Goal: Transaction & Acquisition: Obtain resource

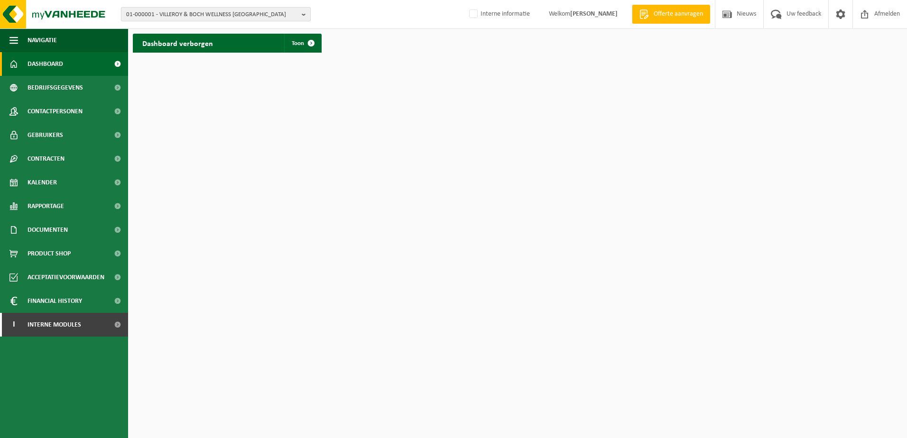
drag, startPoint x: 303, startPoint y: 11, endPoint x: 298, endPoint y: 15, distance: 6.5
click at [302, 12] on b "button" at bounding box center [306, 14] width 9 height 13
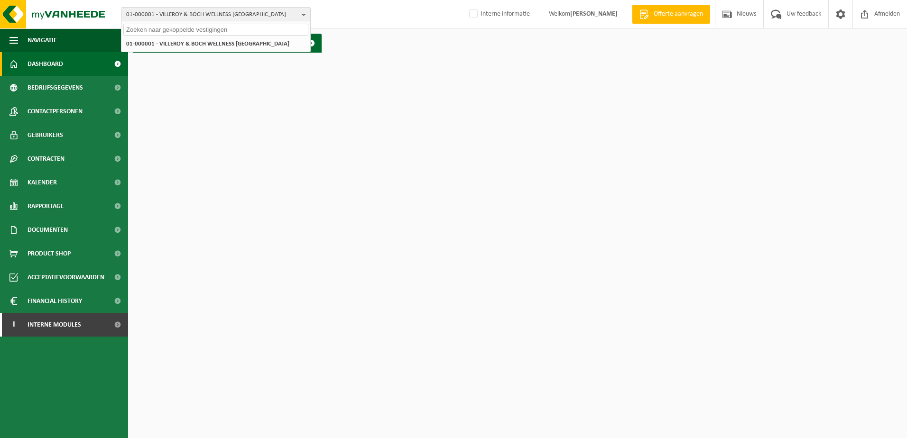
click at [163, 25] on input "text" at bounding box center [215, 30] width 185 height 12
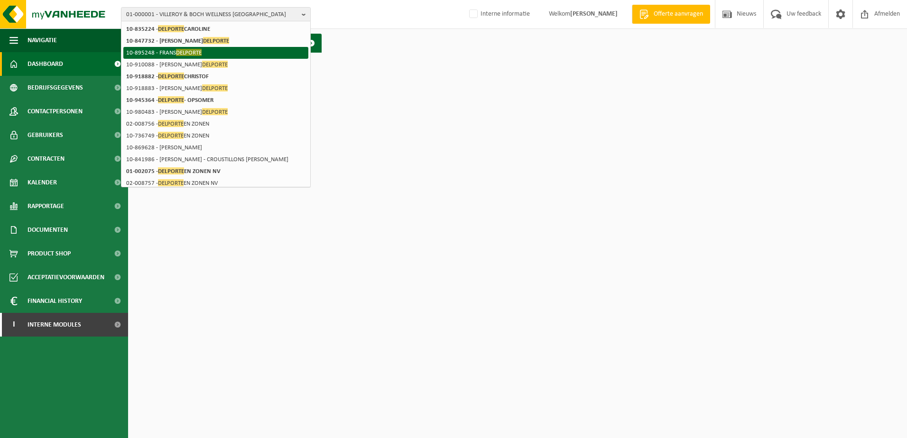
scroll to position [95, 0]
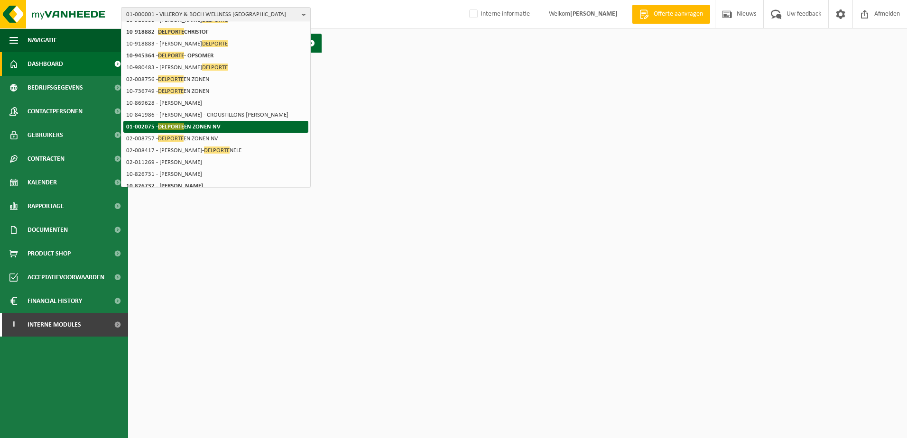
type input "delporte"
click at [140, 128] on strong "01-002075 - DELPORTE EN ZONEN NV" at bounding box center [173, 126] width 94 height 7
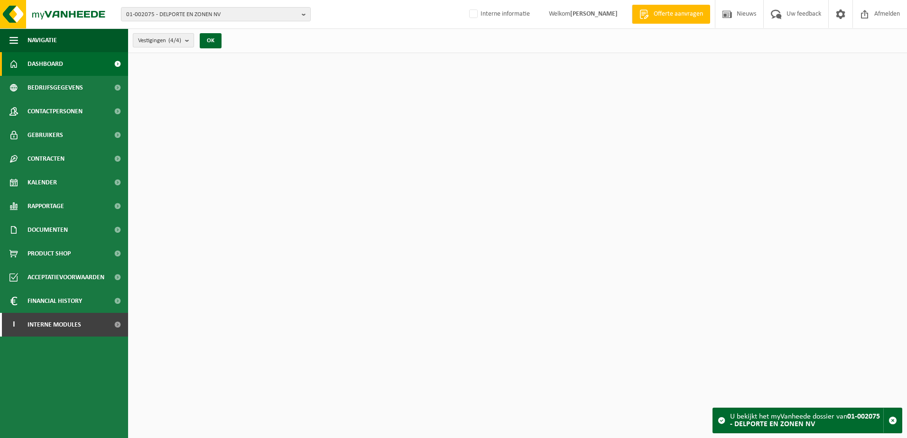
click at [191, 41] on b "submit" at bounding box center [189, 40] width 9 height 13
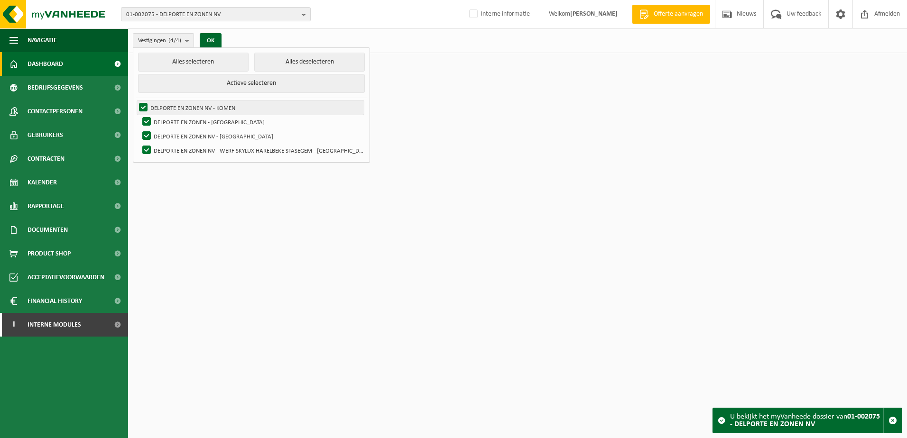
click at [173, 107] on label "DELPORTE EN ZONEN NV - KOMEN" at bounding box center [250, 108] width 227 height 14
click at [136, 101] on input "DELPORTE EN ZONEN NV - KOMEN" at bounding box center [135, 100] width 0 height 0
click at [141, 104] on label "DELPORTE EN ZONEN NV - KOMEN" at bounding box center [250, 108] width 227 height 14
click at [136, 101] on input "DELPORTE EN ZONEN NV - KOMEN" at bounding box center [135, 100] width 0 height 0
checkbox input "true"
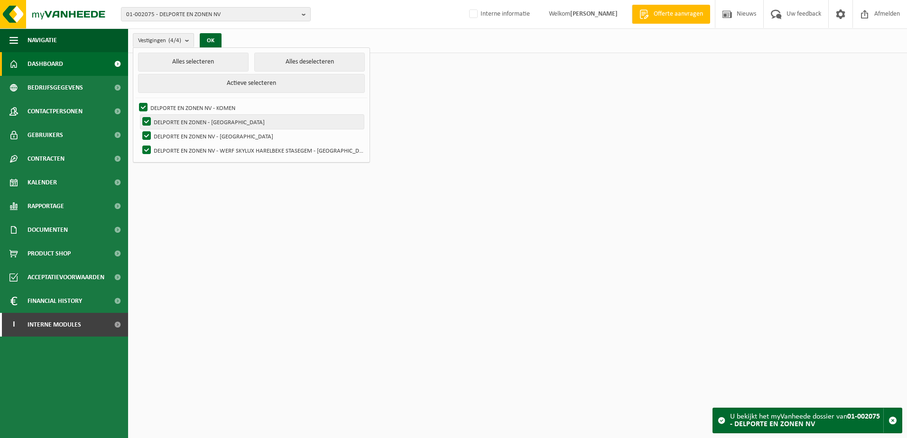
click at [146, 120] on label "DELPORTE EN ZONEN - [GEOGRAPHIC_DATA]" at bounding box center [252, 122] width 224 height 14
click at [139, 115] on input "DELPORTE EN ZONEN - [GEOGRAPHIC_DATA]" at bounding box center [139, 114] width 0 height 0
checkbox input "false"
drag, startPoint x: 147, startPoint y: 135, endPoint x: 147, endPoint y: 143, distance: 8.1
click at [147, 135] on label "DELPORTE EN ZONEN NV - [GEOGRAPHIC_DATA]" at bounding box center [252, 136] width 224 height 14
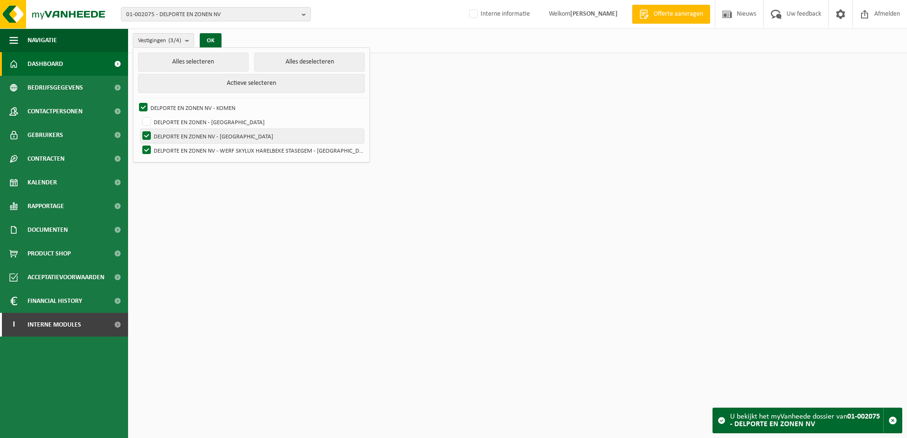
click at [139, 129] on input "DELPORTE EN ZONEN NV - [GEOGRAPHIC_DATA]" at bounding box center [139, 129] width 0 height 0
checkbox input "false"
click at [147, 148] on label "DELPORTE EN ZONEN NV - WERF SKYLUX HARELBEKE STASEGEM - [GEOGRAPHIC_DATA]" at bounding box center [252, 150] width 224 height 14
click at [139, 143] on input "DELPORTE EN ZONEN NV - WERF SKYLUX HARELBEKE STASEGEM - [GEOGRAPHIC_DATA]" at bounding box center [139, 143] width 0 height 0
checkbox input "false"
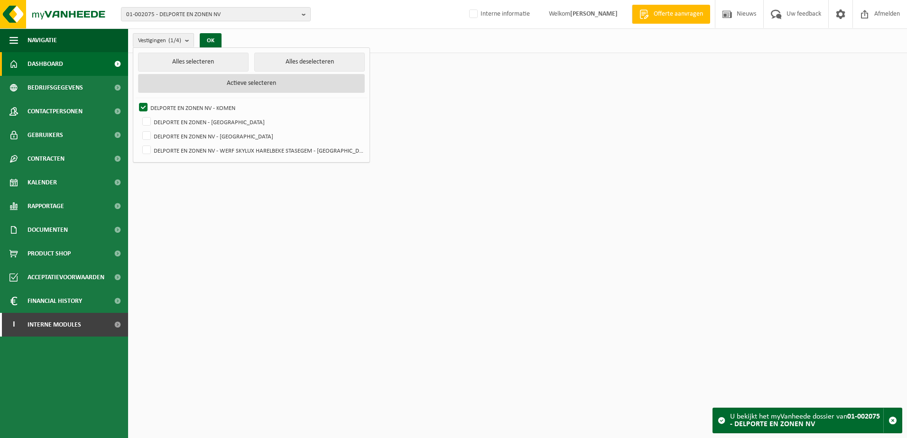
click at [226, 82] on button "Actieve selecteren" at bounding box center [251, 83] width 227 height 19
checkbox input "true"
click at [226, 82] on button "Actieve selecteren" at bounding box center [251, 83] width 227 height 19
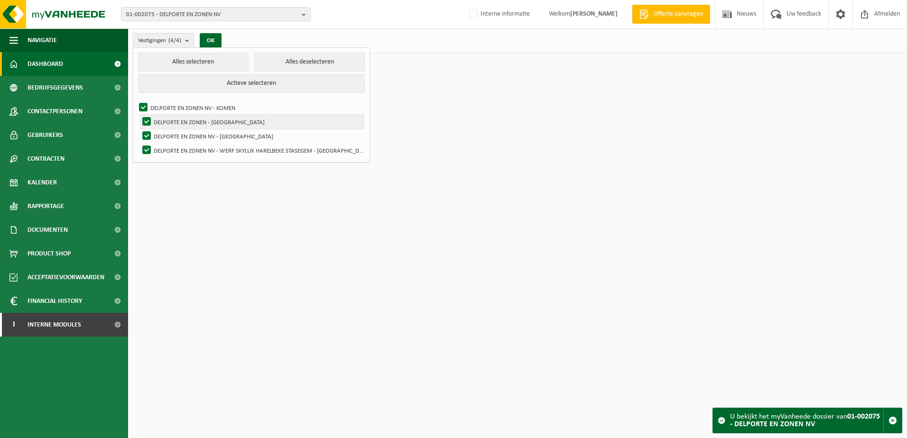
click at [148, 119] on label "DELPORTE EN ZONEN - [GEOGRAPHIC_DATA]" at bounding box center [252, 122] width 224 height 14
click at [139, 115] on input "DELPORTE EN ZONEN - [GEOGRAPHIC_DATA]" at bounding box center [139, 114] width 0 height 0
checkbox input "false"
click at [144, 139] on label "DELPORTE EN ZONEN NV - [GEOGRAPHIC_DATA]" at bounding box center [252, 136] width 224 height 14
click at [139, 129] on input "DELPORTE EN ZONEN NV - [GEOGRAPHIC_DATA]" at bounding box center [139, 129] width 0 height 0
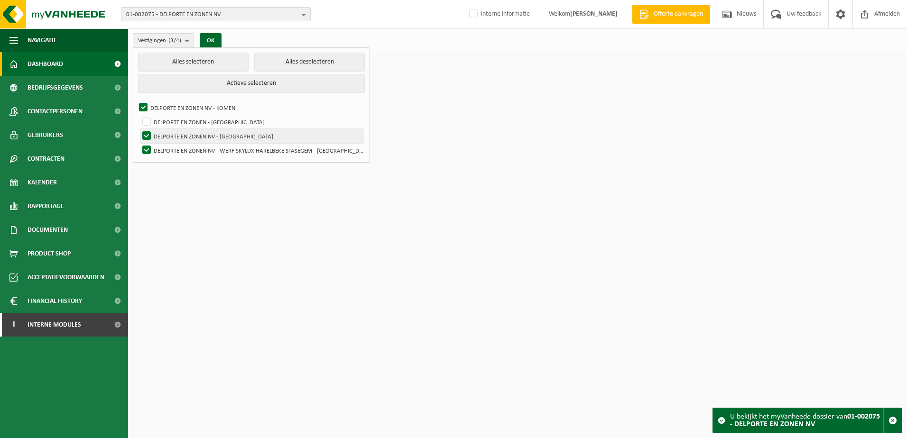
checkbox input "false"
click at [146, 151] on label "DELPORTE EN ZONEN NV - WERF SKYLUX HARELBEKE STASEGEM - [GEOGRAPHIC_DATA]" at bounding box center [252, 150] width 224 height 14
click at [139, 143] on input "DELPORTE EN ZONEN NV - WERF SKYLUX HARELBEKE STASEGEM - [GEOGRAPHIC_DATA]" at bounding box center [139, 143] width 0 height 0
checkbox input "false"
click at [204, 62] on button "Alles selecteren" at bounding box center [193, 62] width 111 height 19
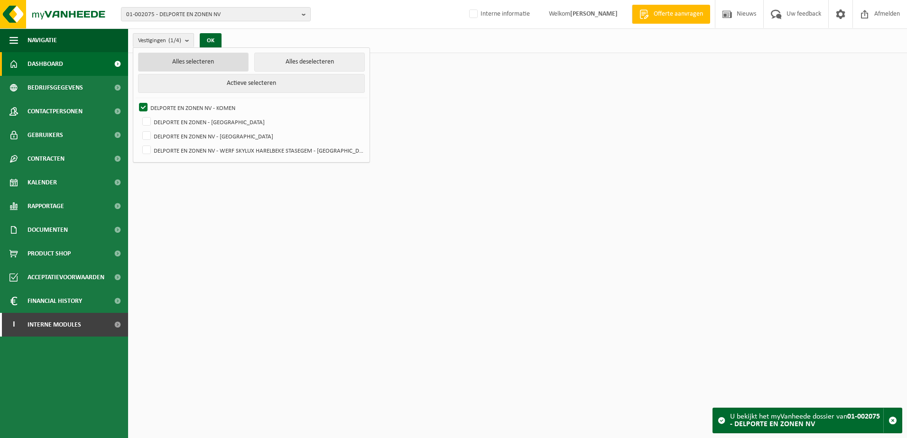
checkbox input "true"
click at [271, 62] on button "Alles deselecteren" at bounding box center [309, 62] width 111 height 19
checkbox input "false"
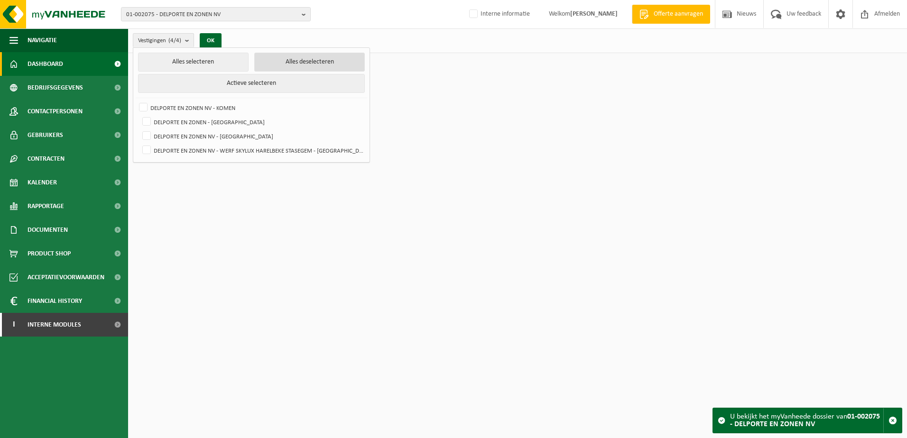
checkbox input "false"
click at [143, 109] on label "DELPORTE EN ZONEN NV - KOMEN" at bounding box center [250, 108] width 227 height 14
click at [136, 101] on input "DELPORTE EN ZONEN NV - KOMEN" at bounding box center [135, 100] width 0 height 0
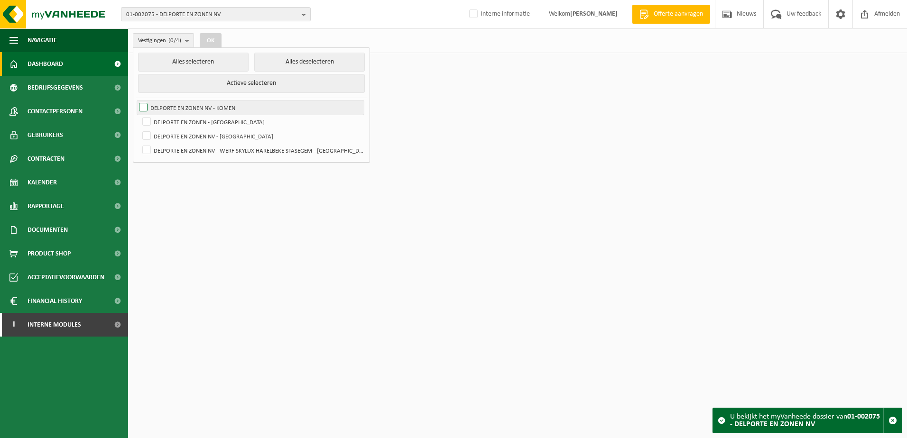
checkbox input "true"
click at [213, 42] on button "OK" at bounding box center [211, 40] width 22 height 15
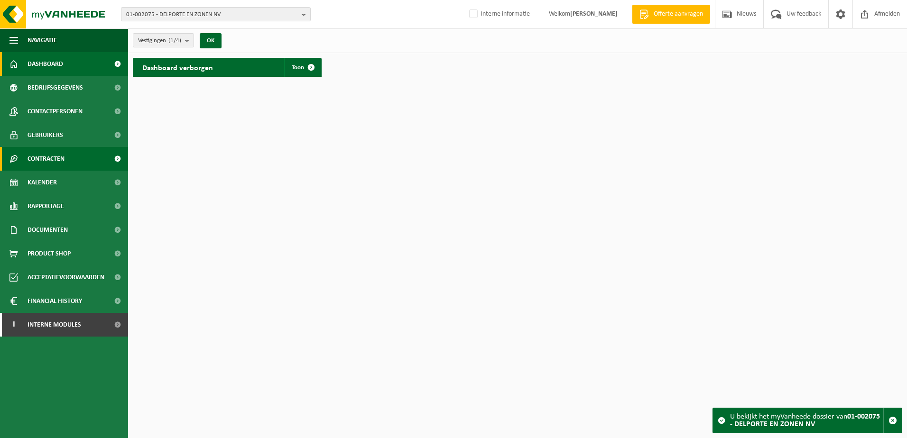
click at [55, 157] on span "Contracten" at bounding box center [46, 159] width 37 height 24
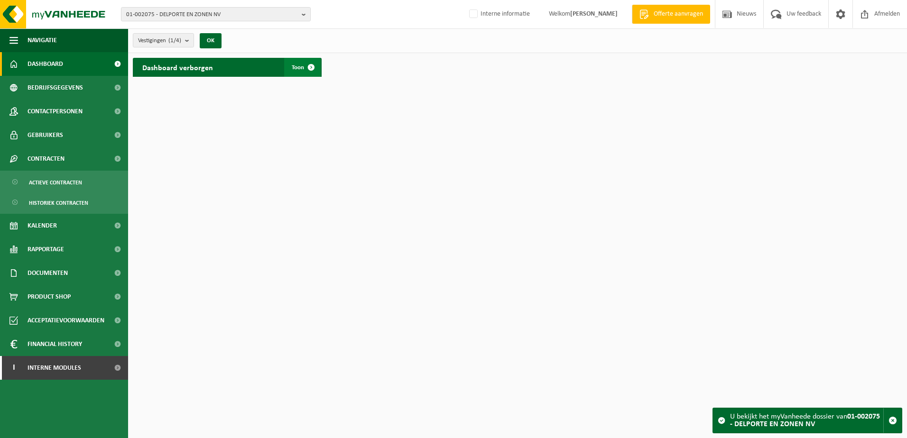
click at [315, 65] on span at bounding box center [311, 67] width 19 height 19
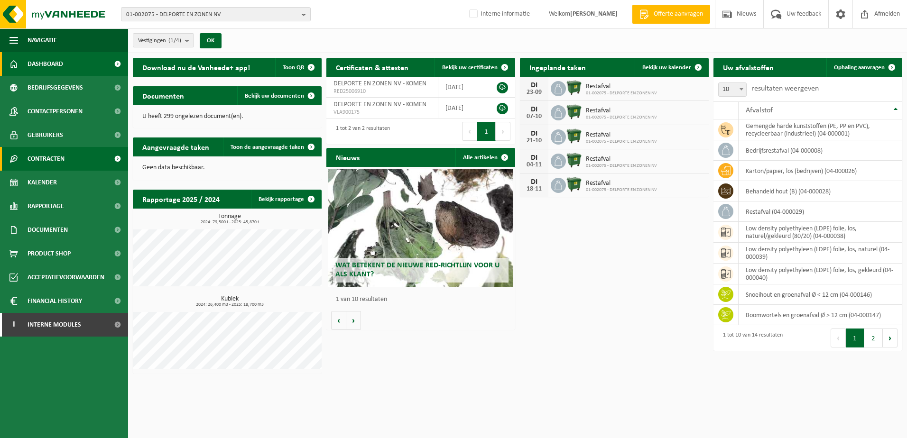
click at [37, 157] on span "Contracten" at bounding box center [46, 159] width 37 height 24
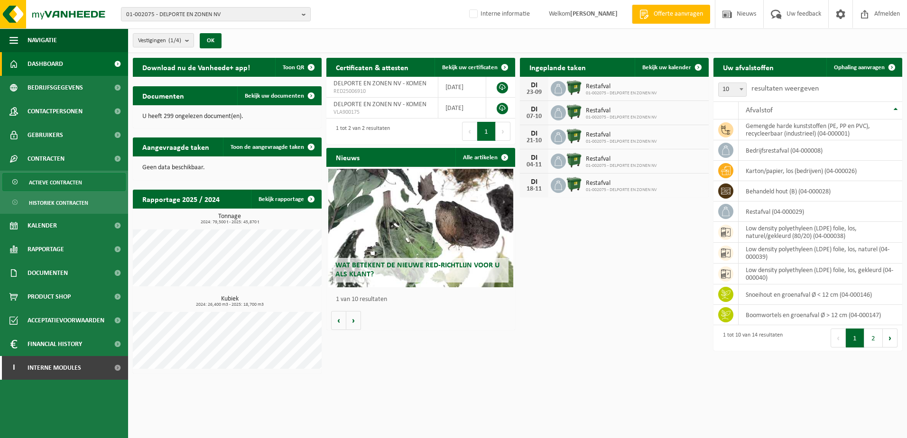
click at [43, 182] on span "Actieve contracten" at bounding box center [55, 183] width 53 height 18
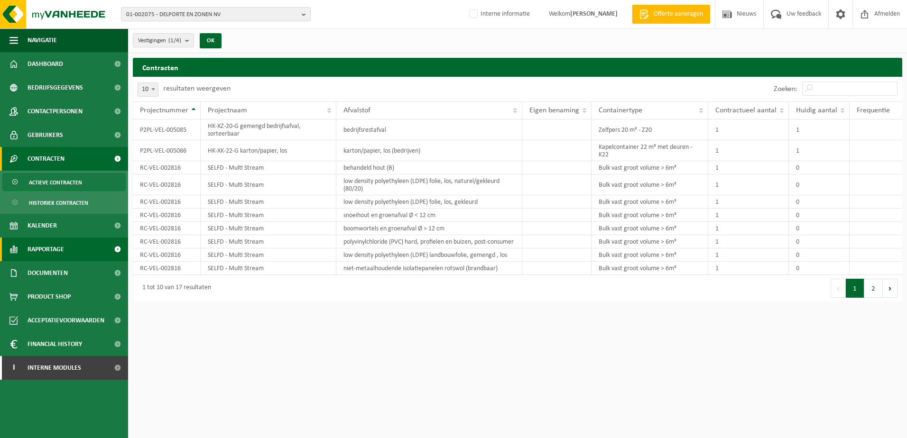
click at [48, 249] on span "Rapportage" at bounding box center [46, 250] width 37 height 24
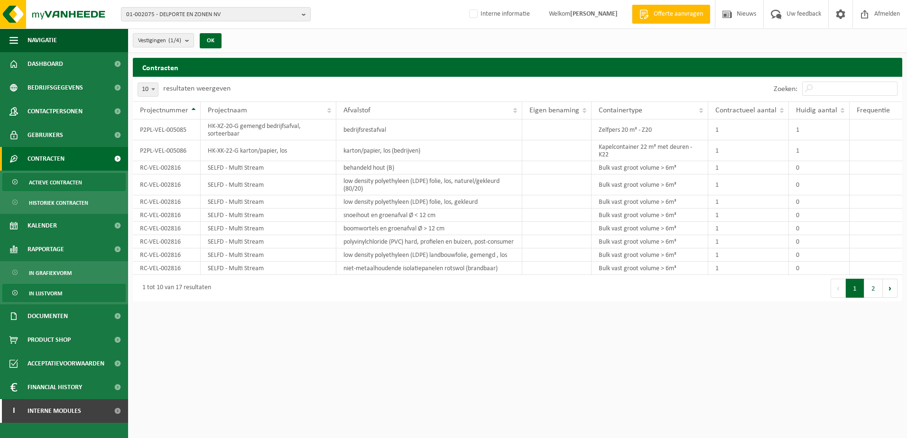
click at [55, 292] on span "In lijstvorm" at bounding box center [45, 294] width 33 height 18
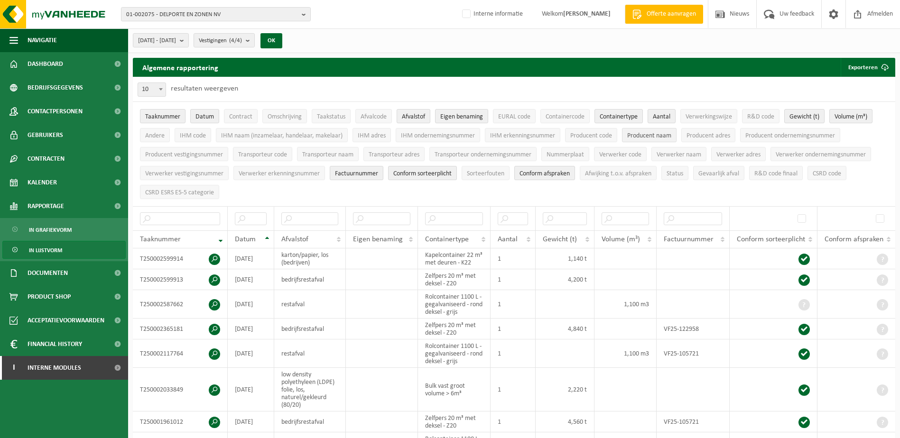
click at [645, 138] on span "Producent naam" at bounding box center [649, 135] width 44 height 7
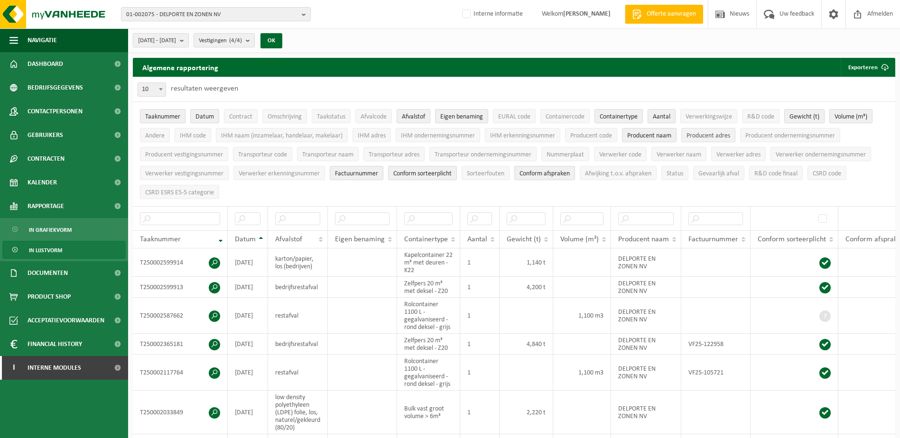
click at [696, 133] on span "Producent adres" at bounding box center [709, 135] width 44 height 7
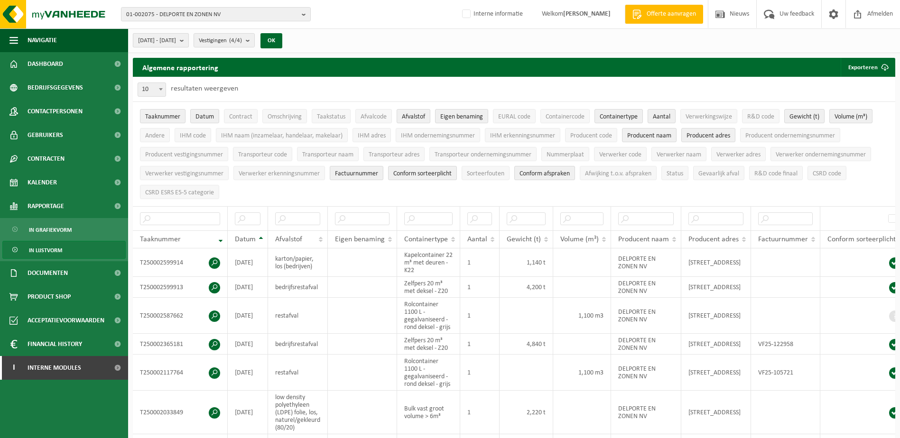
click at [188, 39] on b "submit" at bounding box center [184, 40] width 9 height 13
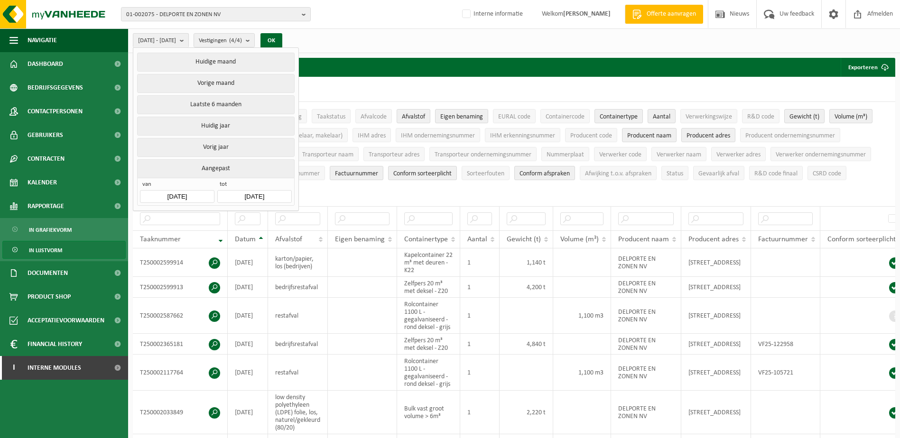
click at [212, 164] on button "Aangepast" at bounding box center [215, 168] width 157 height 19
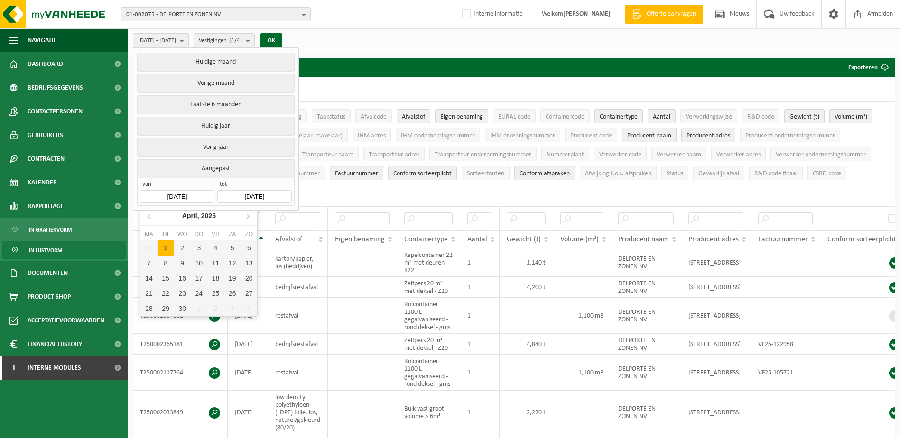
click at [203, 195] on input "2025-04-01" at bounding box center [177, 196] width 74 height 13
click at [166, 247] on div "1" at bounding box center [166, 248] width 17 height 15
click at [145, 222] on icon at bounding box center [149, 215] width 15 height 15
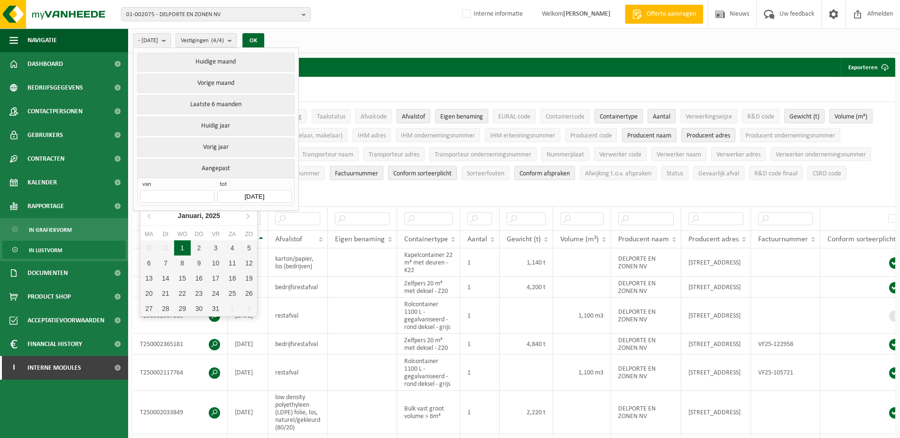
click at [177, 250] on div "1" at bounding box center [182, 248] width 17 height 15
type input "2025-01-01"
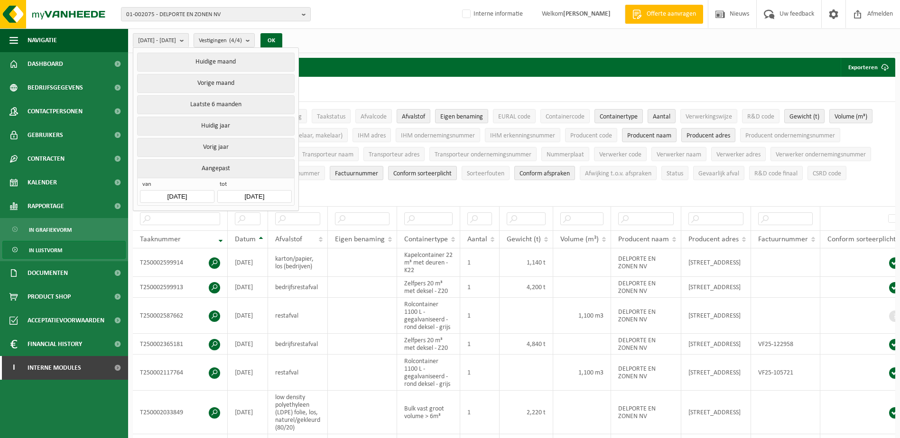
click at [281, 195] on input "2025-09-11" at bounding box center [254, 196] width 74 height 13
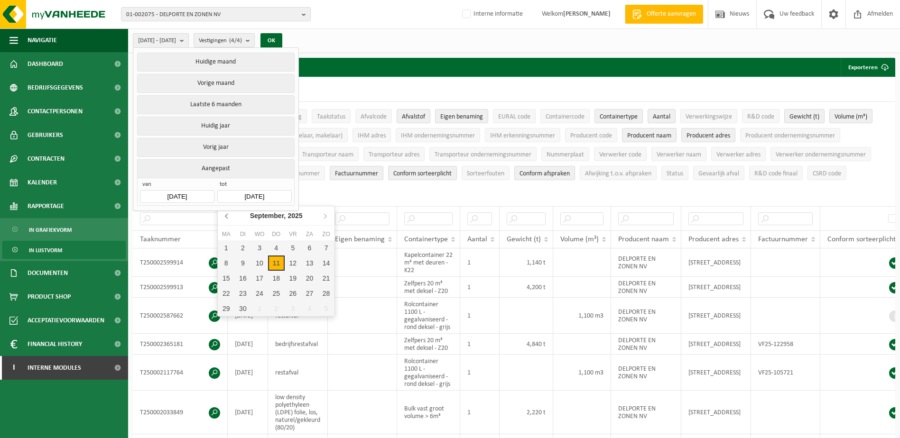
click at [224, 218] on icon at bounding box center [227, 215] width 15 height 15
click at [228, 324] on div "30" at bounding box center [226, 324] width 17 height 15
type input "2025-06-30"
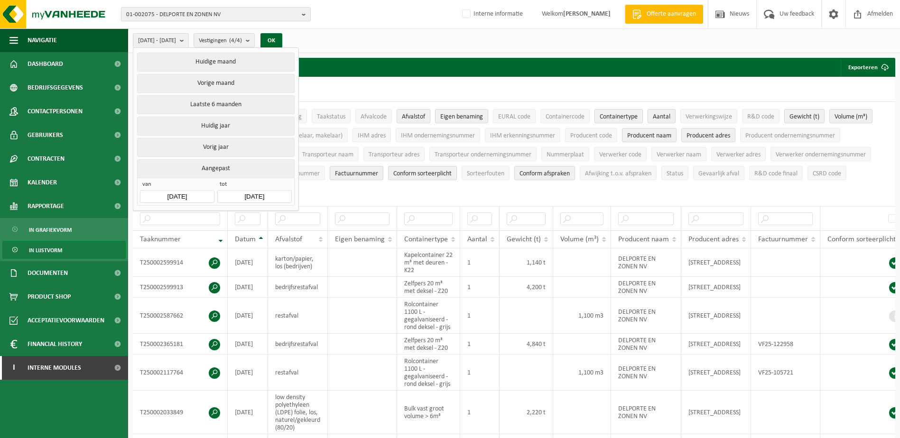
type input "2025-01-01"
click at [282, 42] on button "OK" at bounding box center [272, 40] width 22 height 15
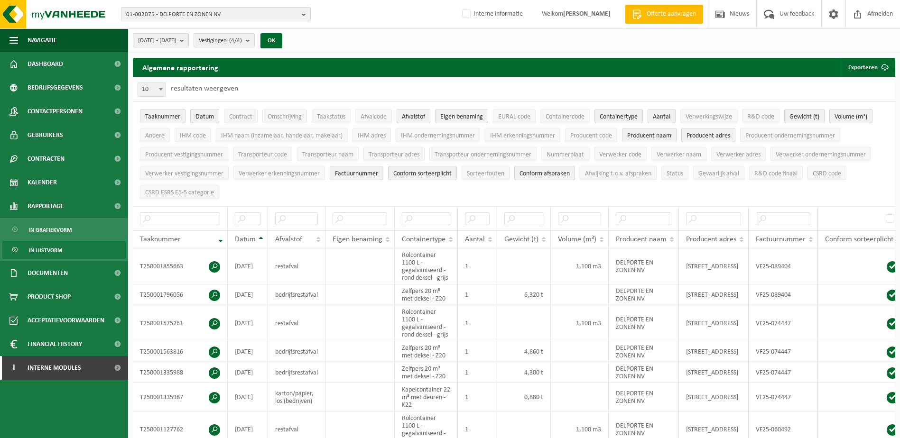
click at [211, 118] on span "Datum" at bounding box center [205, 116] width 19 height 7
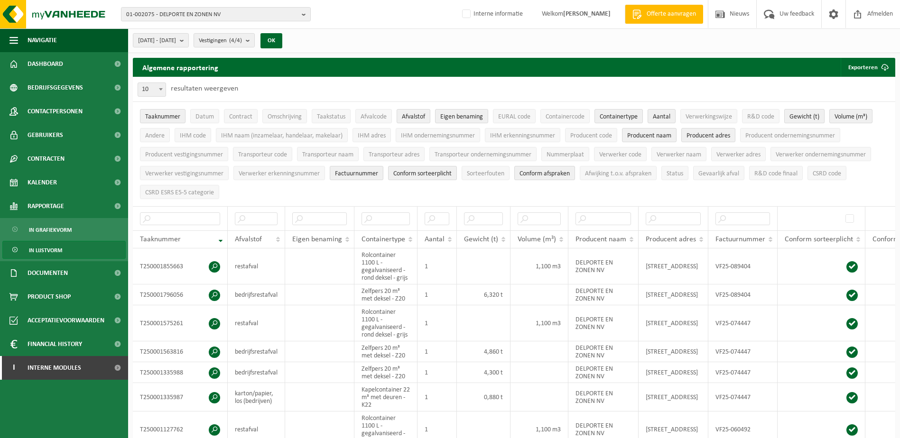
click at [804, 115] on span "Gewicht (t)" at bounding box center [805, 116] width 30 height 7
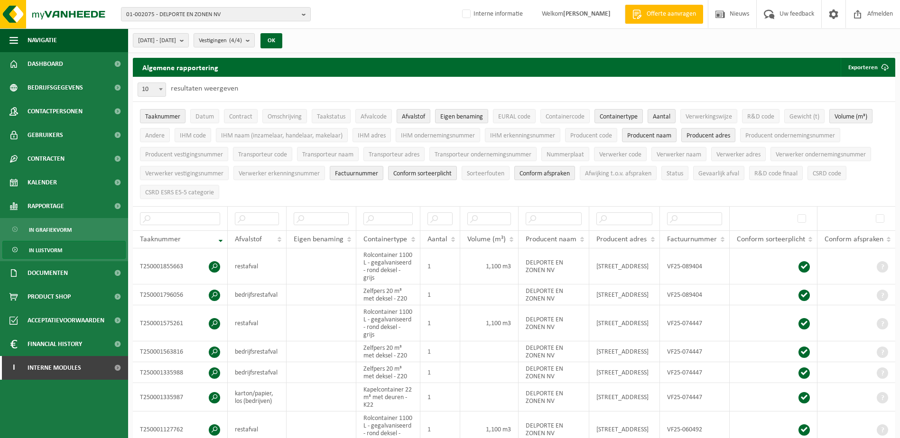
click at [841, 117] on span "Volume (m³)" at bounding box center [851, 116] width 33 height 7
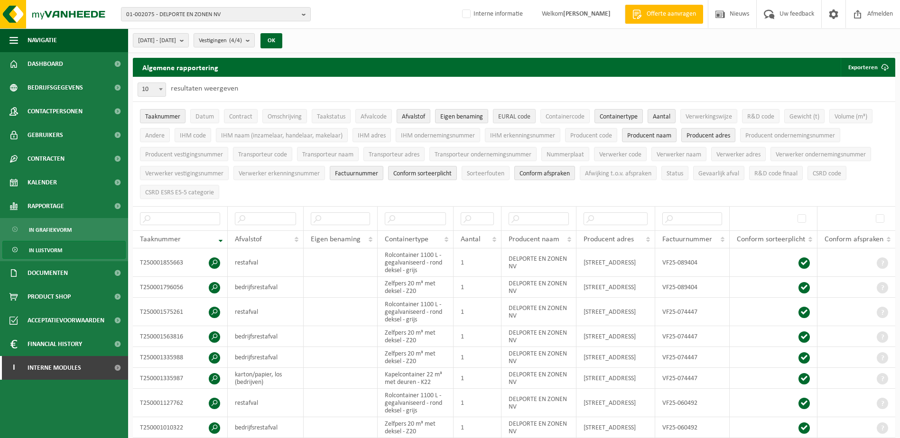
click at [511, 115] on span "EURAL code" at bounding box center [514, 116] width 32 height 7
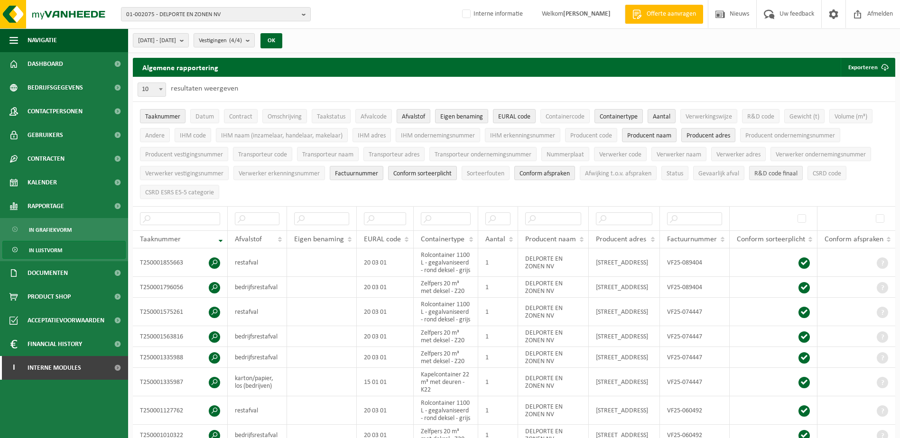
click at [767, 170] on span "R&D code finaal" at bounding box center [776, 173] width 43 height 7
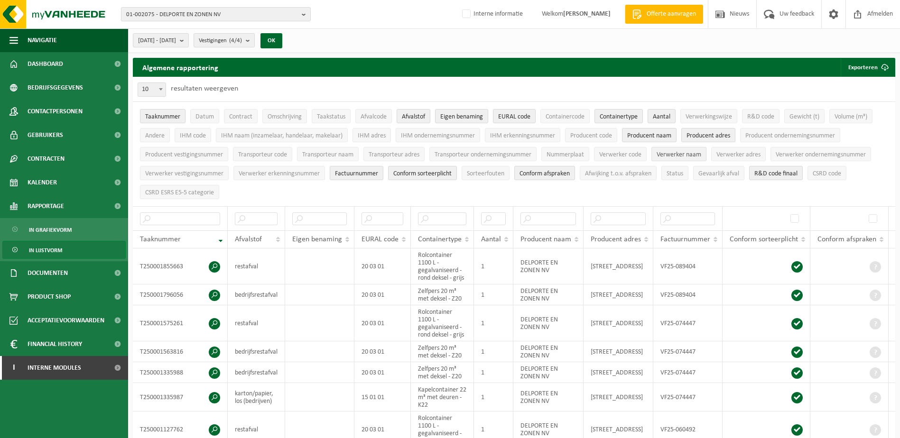
click at [669, 153] on span "Verwerker naam" at bounding box center [679, 154] width 45 height 7
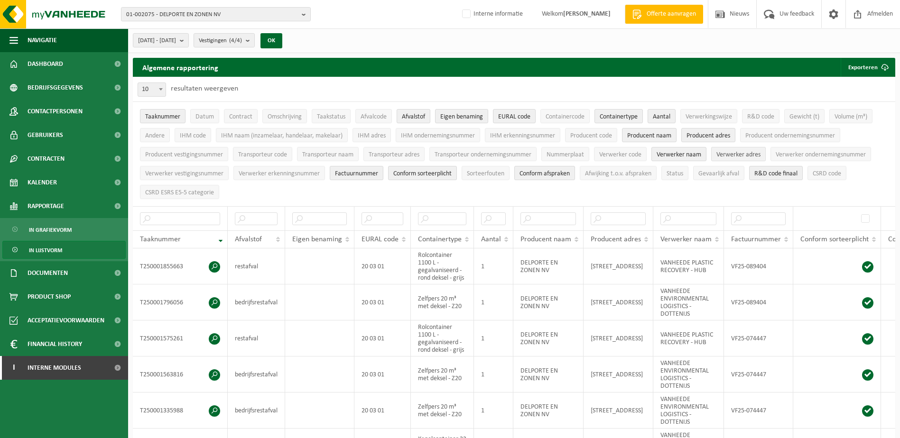
click at [728, 153] on span "Verwerker adres" at bounding box center [739, 154] width 44 height 7
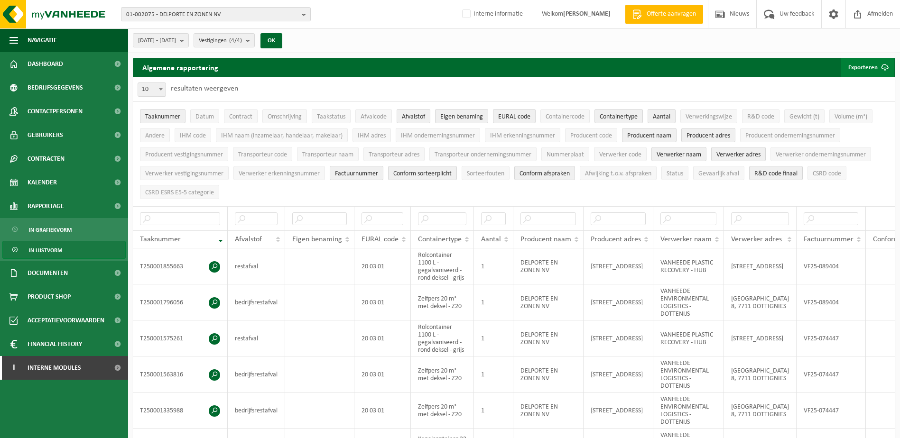
click at [865, 65] on button "Exporteren" at bounding box center [868, 67] width 54 height 19
click at [853, 87] on link "Enkel mijn selectie" at bounding box center [851, 86] width 86 height 19
click at [263, 186] on ul "Taaknummer Datum Contract Omschrijving Taakstatus Afvalcode Afvalstof Eigen ben…" at bounding box center [514, 154] width 763 height 104
click at [230, 115] on span "Contract" at bounding box center [240, 116] width 23 height 7
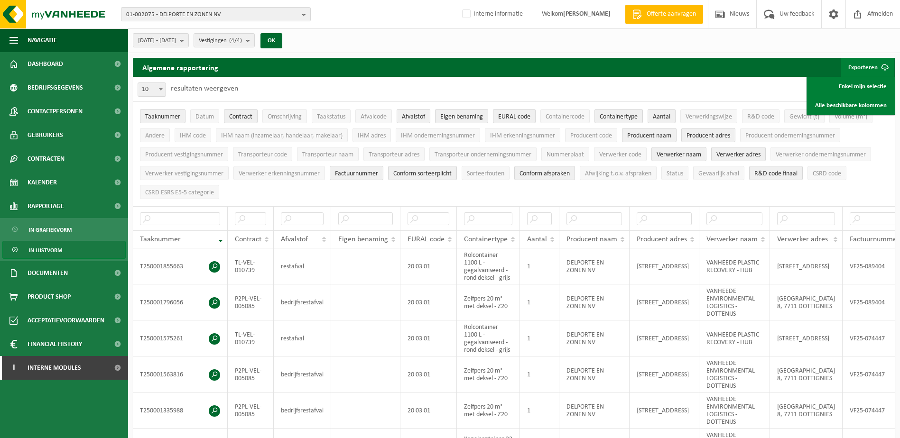
click at [854, 64] on button "Exporteren" at bounding box center [868, 67] width 54 height 19
click at [857, 70] on button "Exporteren" at bounding box center [868, 67] width 54 height 19
click at [851, 83] on link "Enkel mijn selectie" at bounding box center [851, 86] width 86 height 19
click at [425, 190] on ul "Taaknummer Datum Contract Omschrijving Taakstatus Afvalcode Afvalstof Eigen ben…" at bounding box center [514, 154] width 763 height 104
click at [797, 117] on span "Gewicht (t)" at bounding box center [805, 116] width 30 height 7
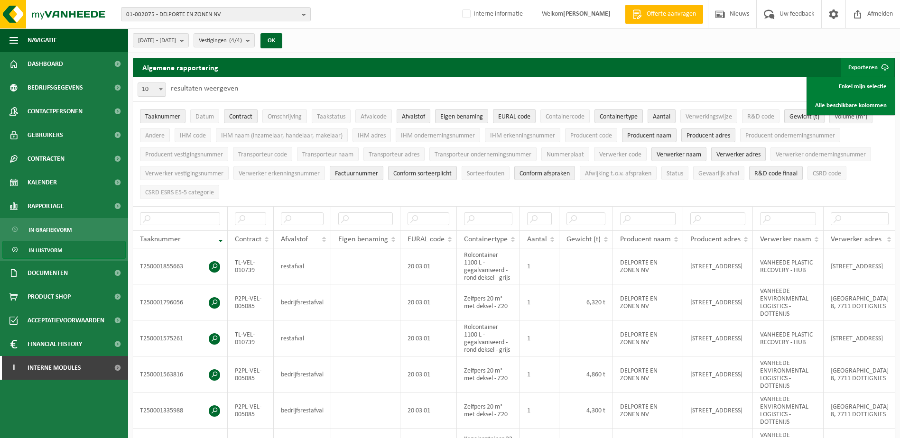
click at [848, 119] on span "Volume (m³)" at bounding box center [851, 116] width 33 height 7
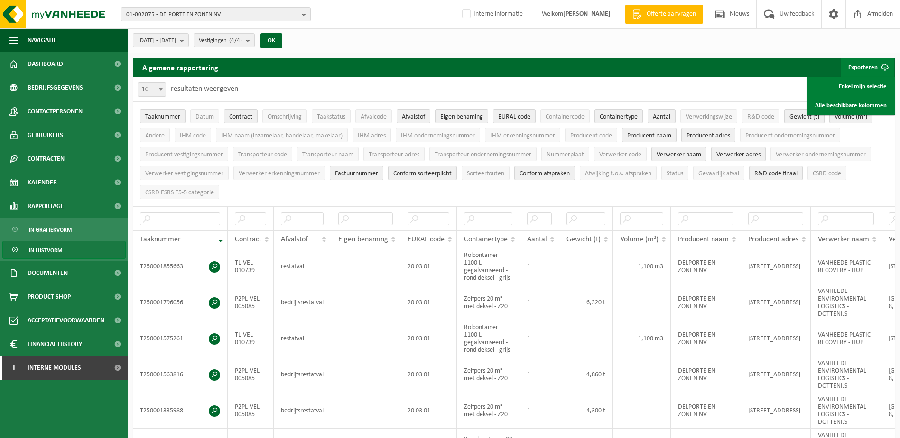
click at [819, 120] on span "Gewicht (t)" at bounding box center [805, 116] width 30 height 7
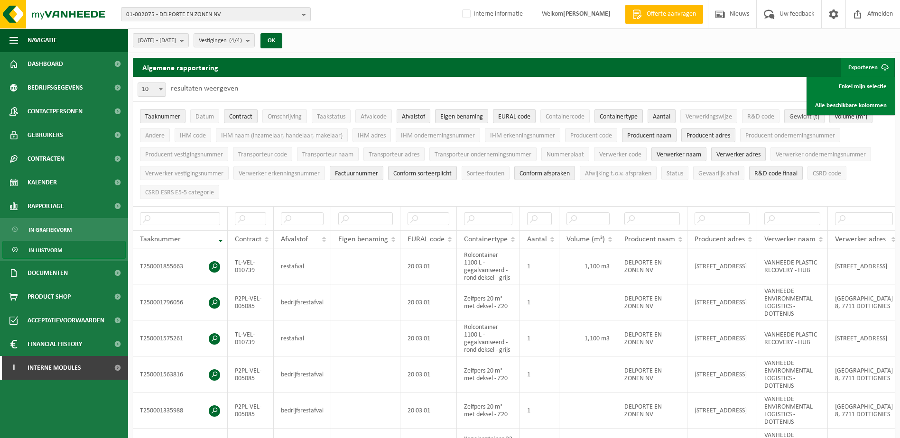
click at [815, 118] on span "Gewicht (t)" at bounding box center [805, 116] width 30 height 7
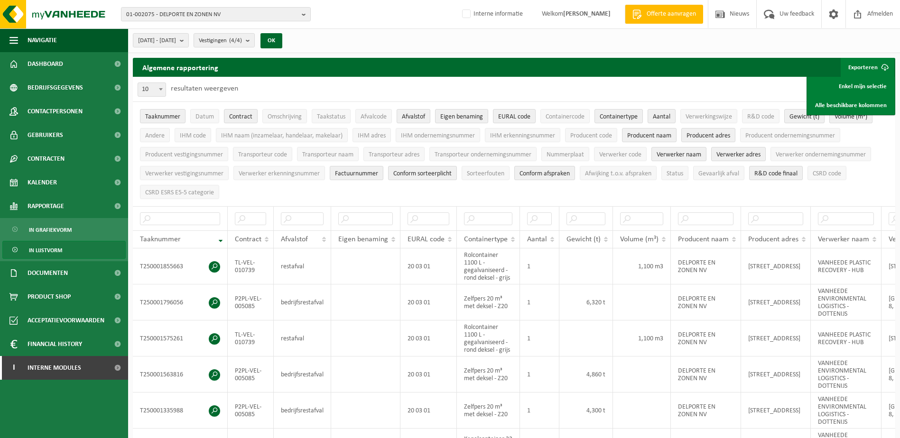
click at [848, 116] on span "Volume (m³)" at bounding box center [851, 116] width 33 height 7
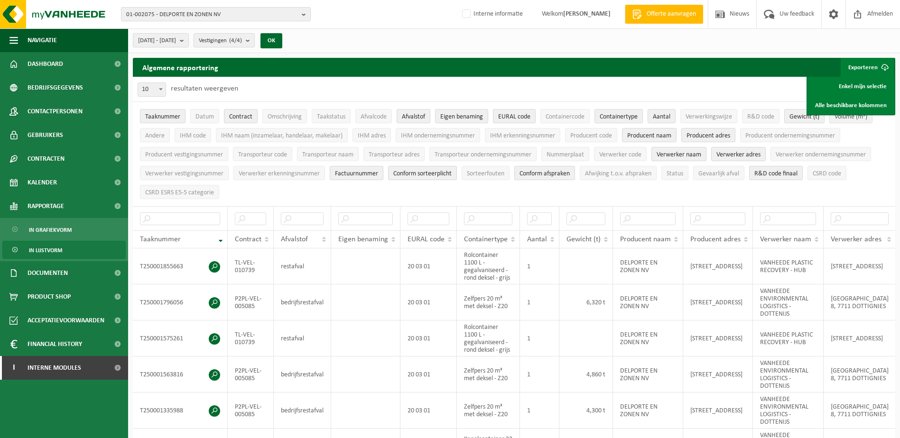
click at [848, 116] on span "Volume (m³)" at bounding box center [851, 116] width 33 height 7
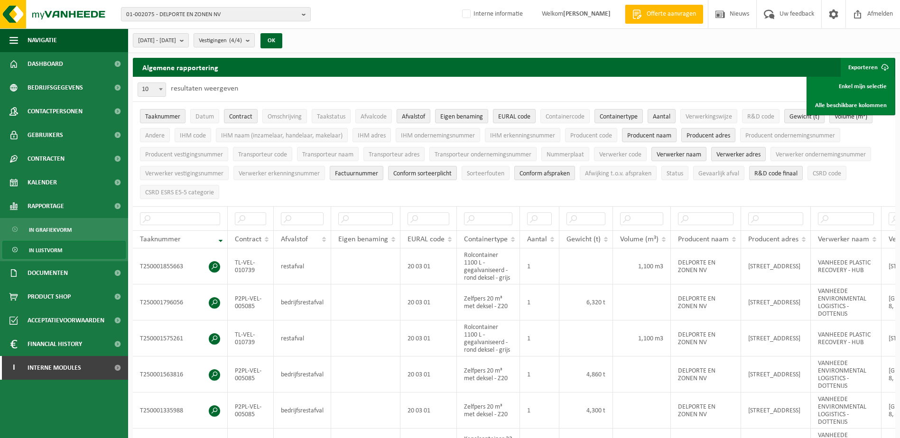
click at [861, 65] on button "Exporteren" at bounding box center [868, 67] width 54 height 19
click at [872, 68] on button "Exporteren" at bounding box center [868, 67] width 54 height 19
click at [859, 83] on link "Enkel mijn selectie" at bounding box center [851, 86] width 86 height 19
click at [611, 32] on div "2025-01-01 - 2025-06-30 Huidige maand Vorige maand Laatste 6 maanden Huidig jaa…" at bounding box center [514, 40] width 772 height 25
click at [208, 117] on span "Datum" at bounding box center [205, 116] width 19 height 7
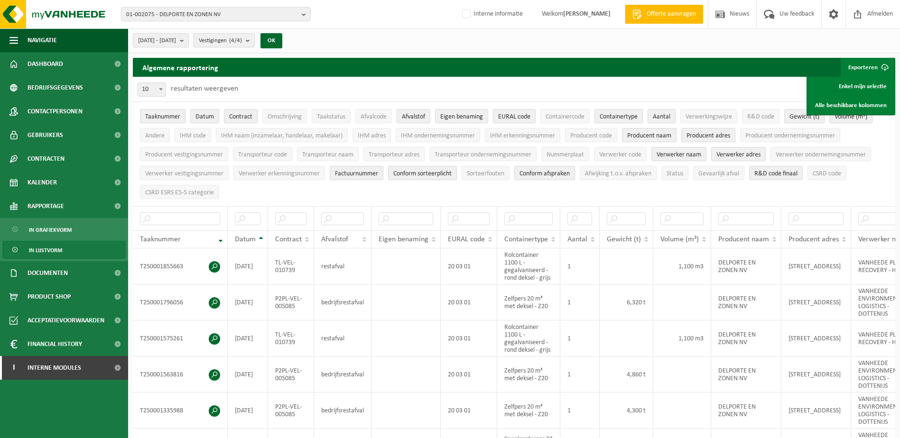
click at [867, 65] on button "Exporteren" at bounding box center [868, 67] width 54 height 19
click at [866, 67] on button "Exporteren" at bounding box center [868, 67] width 54 height 19
click at [853, 83] on link "Enkel mijn selectie" at bounding box center [851, 86] width 86 height 19
